Goal: Check status: Check status

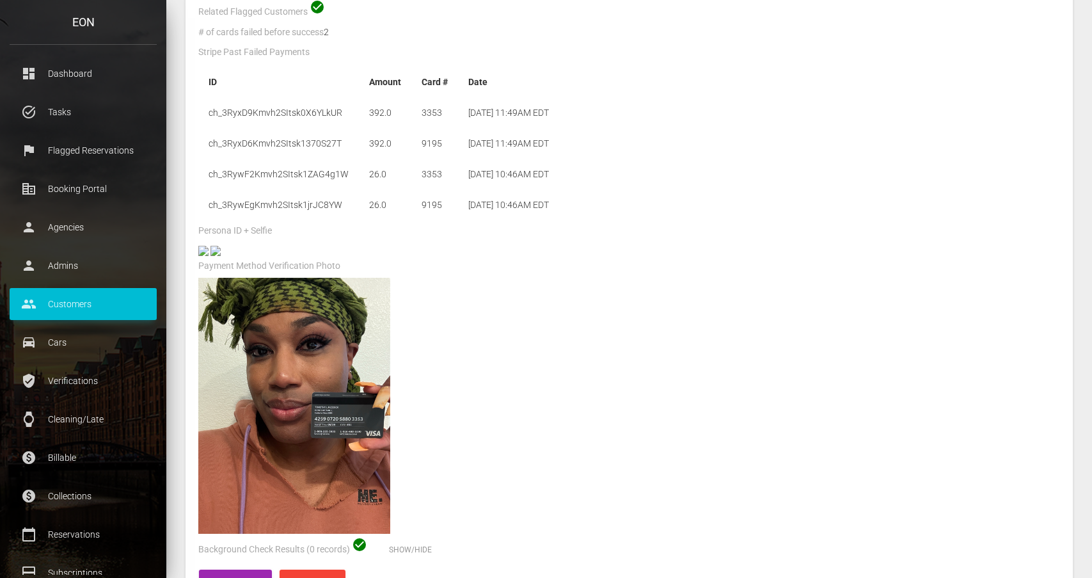
scroll to position [408, 0]
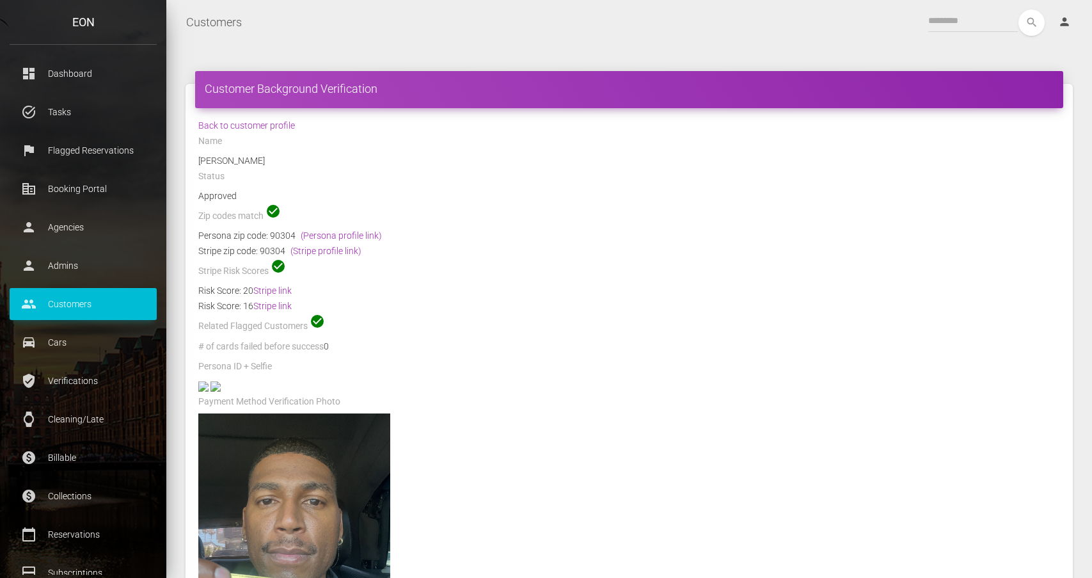
scroll to position [21, 0]
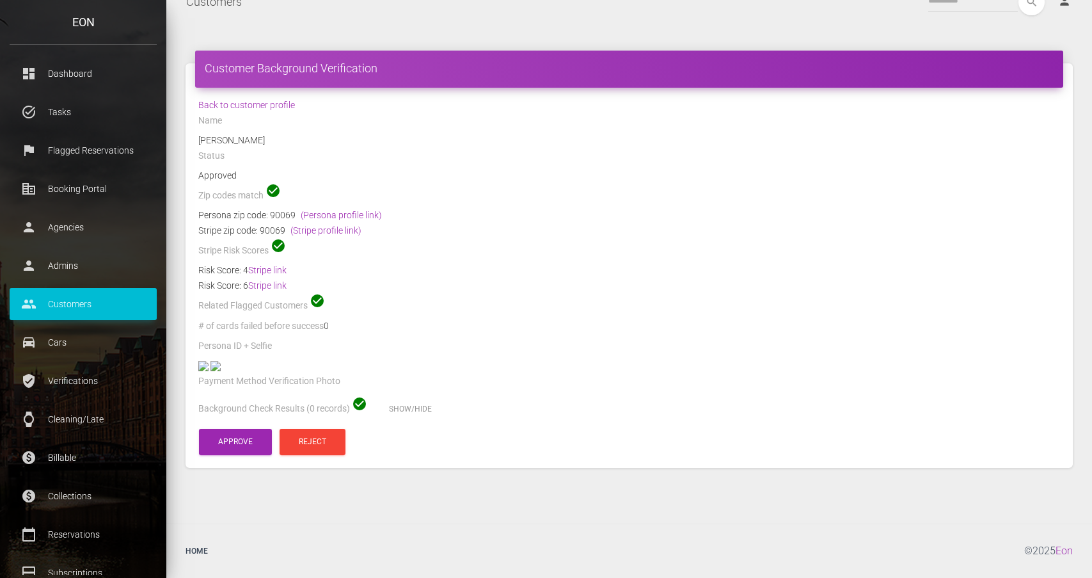
scroll to position [40, 0]
